Goal: Task Accomplishment & Management: Manage account settings

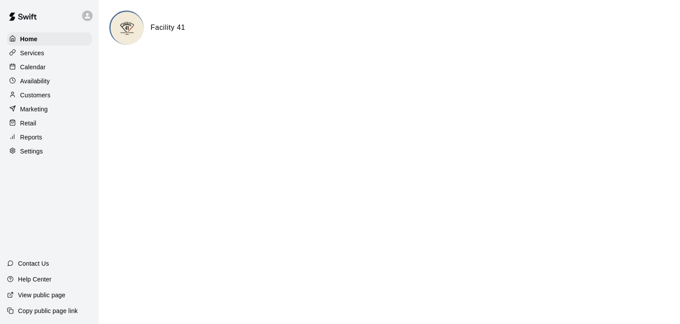
click at [42, 68] on p "Calendar" at bounding box center [32, 67] width 25 height 9
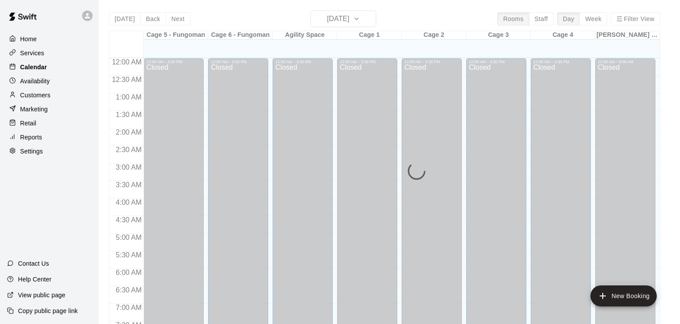
scroll to position [540, 0]
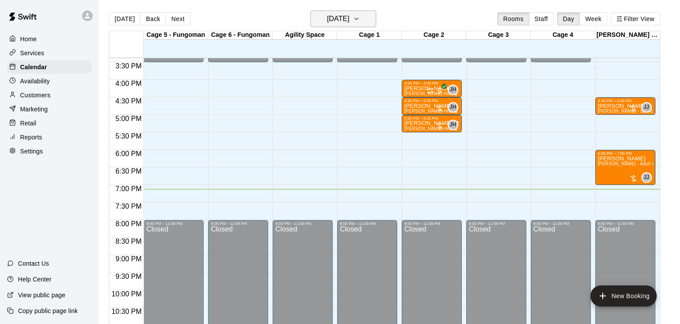
click at [332, 23] on h6 "[DATE]" at bounding box center [338, 19] width 22 height 12
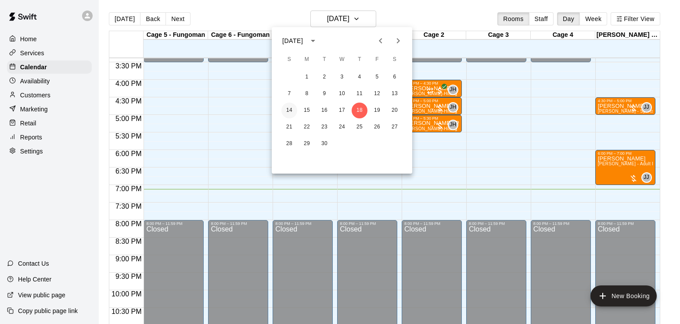
click at [286, 114] on button "14" at bounding box center [289, 111] width 16 height 16
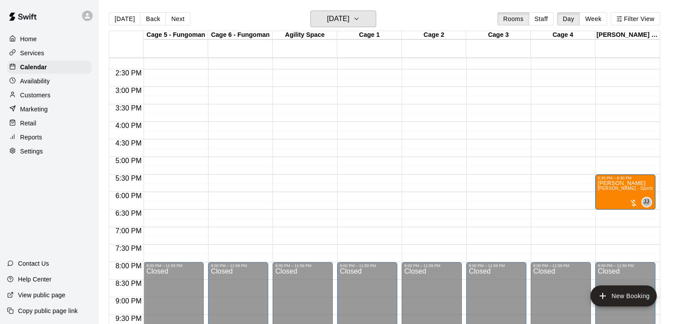
scroll to position [497, 0]
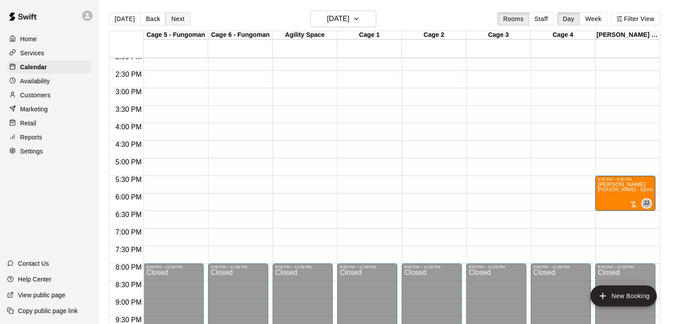
click at [177, 21] on button "Next" at bounding box center [177, 18] width 25 height 13
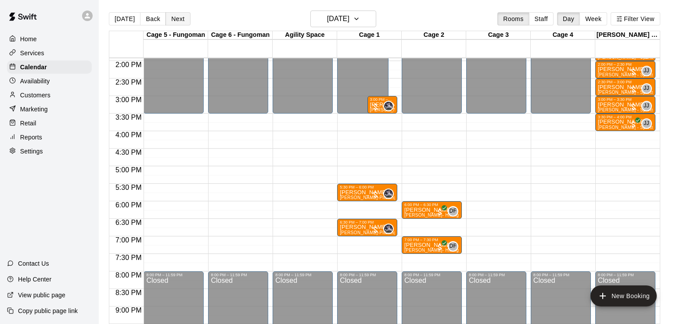
scroll to position [490, 0]
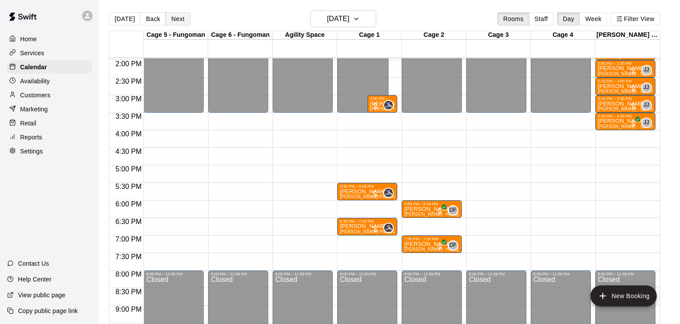
click at [178, 18] on button "Next" at bounding box center [177, 18] width 25 height 13
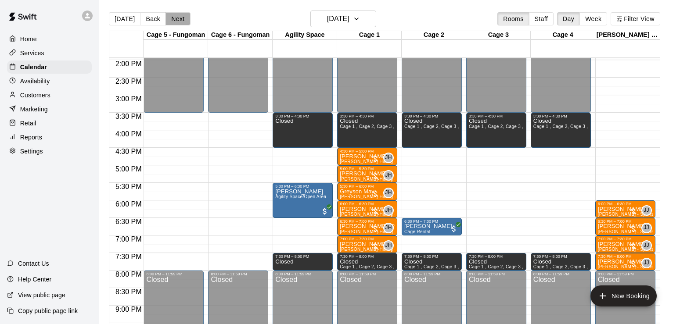
click at [174, 19] on button "Next" at bounding box center [177, 18] width 25 height 13
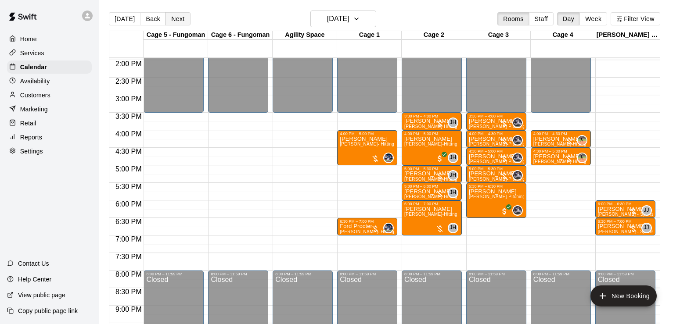
click at [175, 18] on button "Next" at bounding box center [177, 18] width 25 height 13
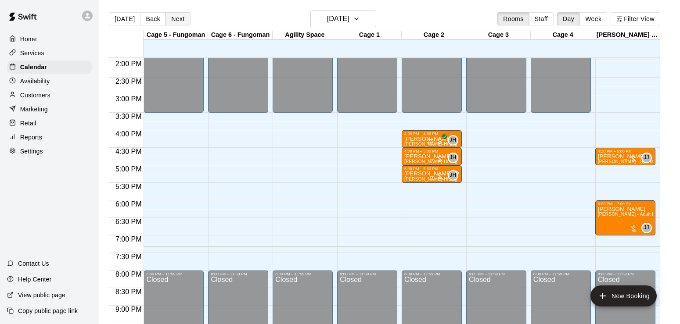
click at [182, 21] on button "Next" at bounding box center [177, 18] width 25 height 13
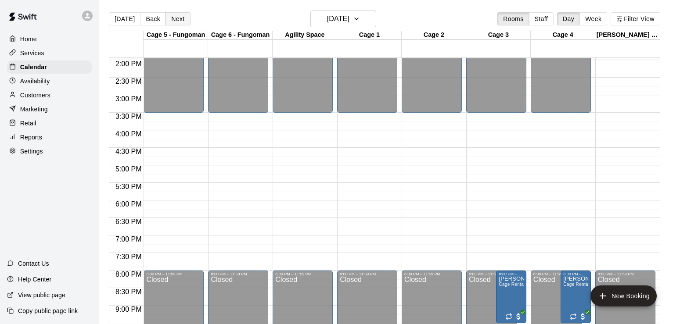
click at [176, 21] on button "Next" at bounding box center [177, 18] width 25 height 13
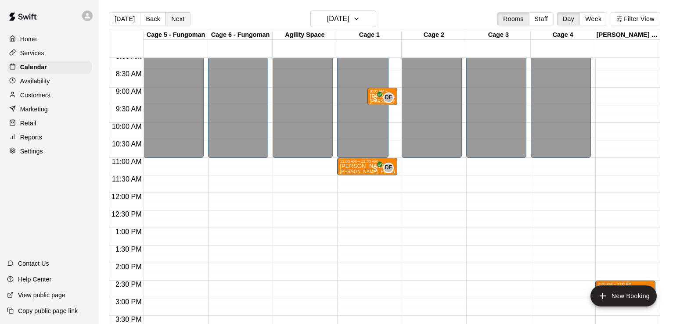
scroll to position [323, 0]
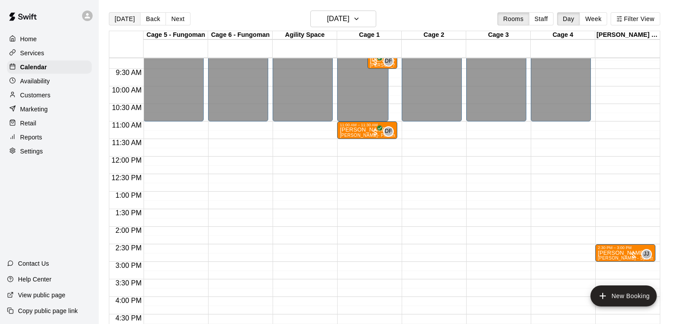
click at [126, 23] on button "[DATE]" at bounding box center [125, 18] width 32 height 13
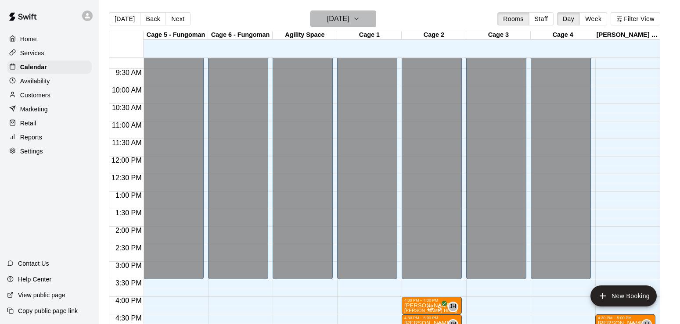
click at [341, 23] on h6 "[DATE]" at bounding box center [338, 19] width 22 height 12
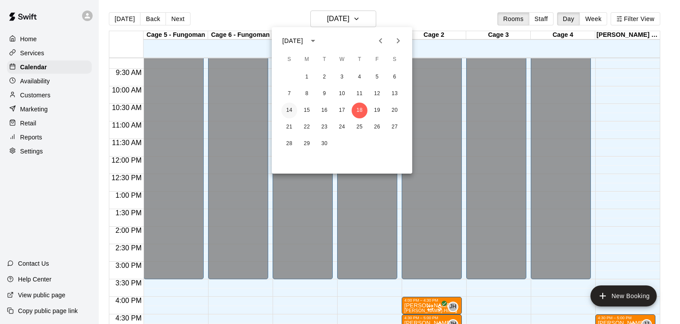
click at [292, 111] on button "14" at bounding box center [289, 111] width 16 height 16
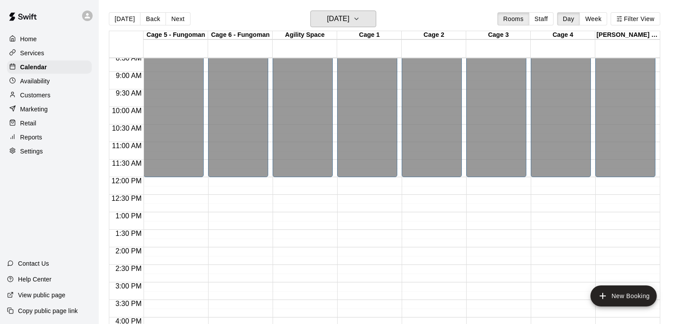
scroll to position [298, 0]
